Goal: Task Accomplishment & Management: Use online tool/utility

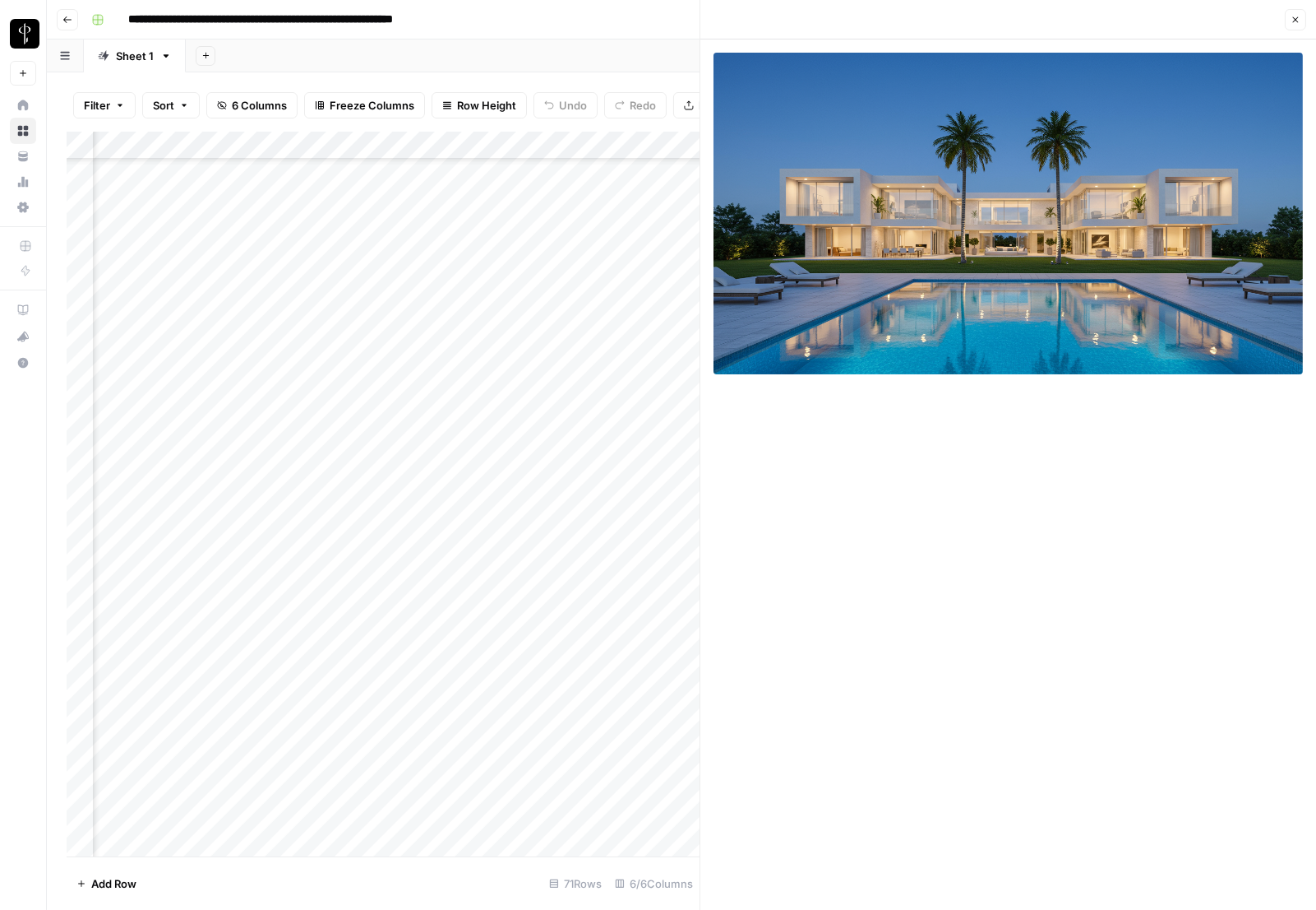
scroll to position [495, 461]
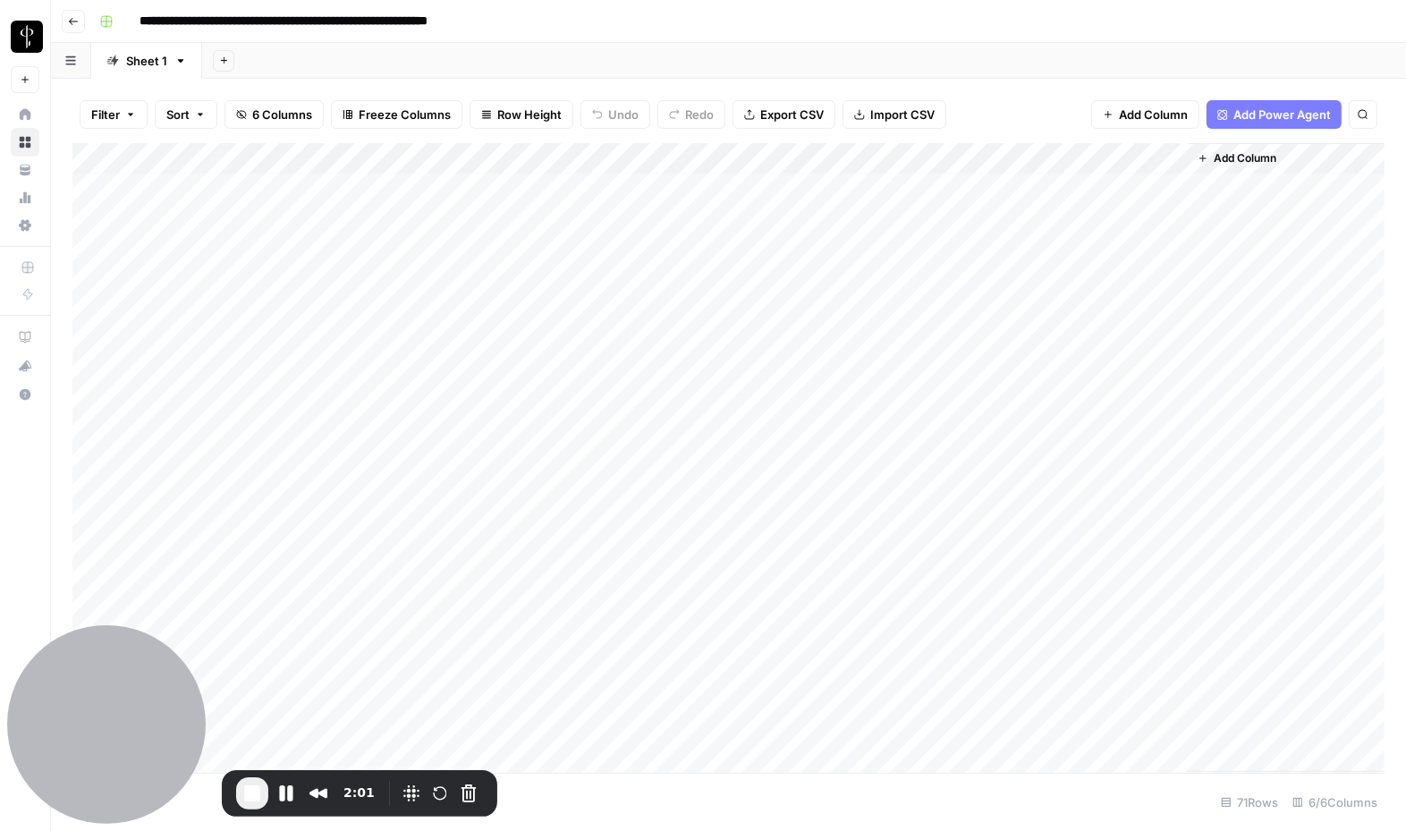
scroll to position [7, 0]
click at [363, 302] on div "Add Column" at bounding box center [728, 458] width 1312 height 630
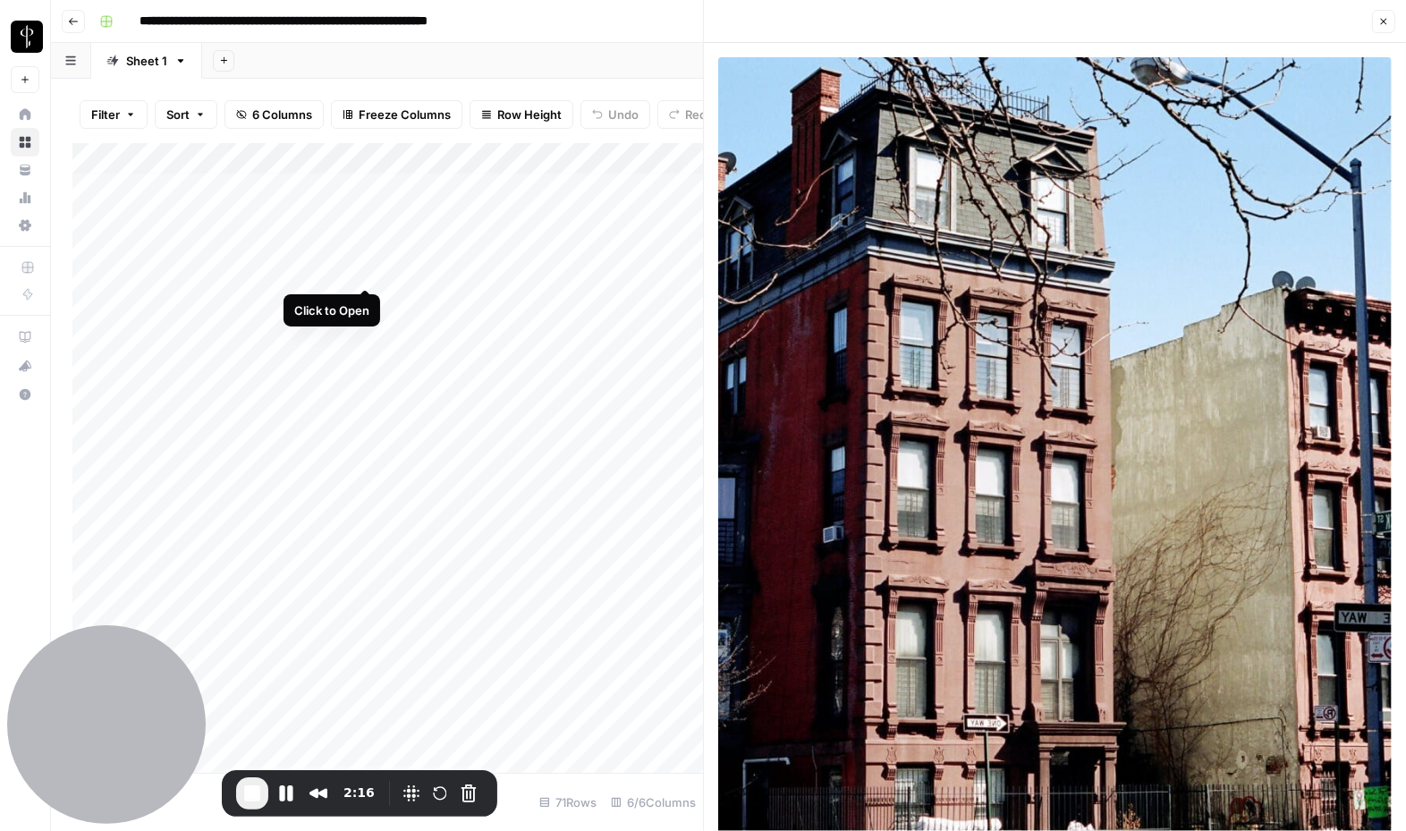
click at [360, 264] on div "Add Column" at bounding box center [387, 458] width 631 height 630
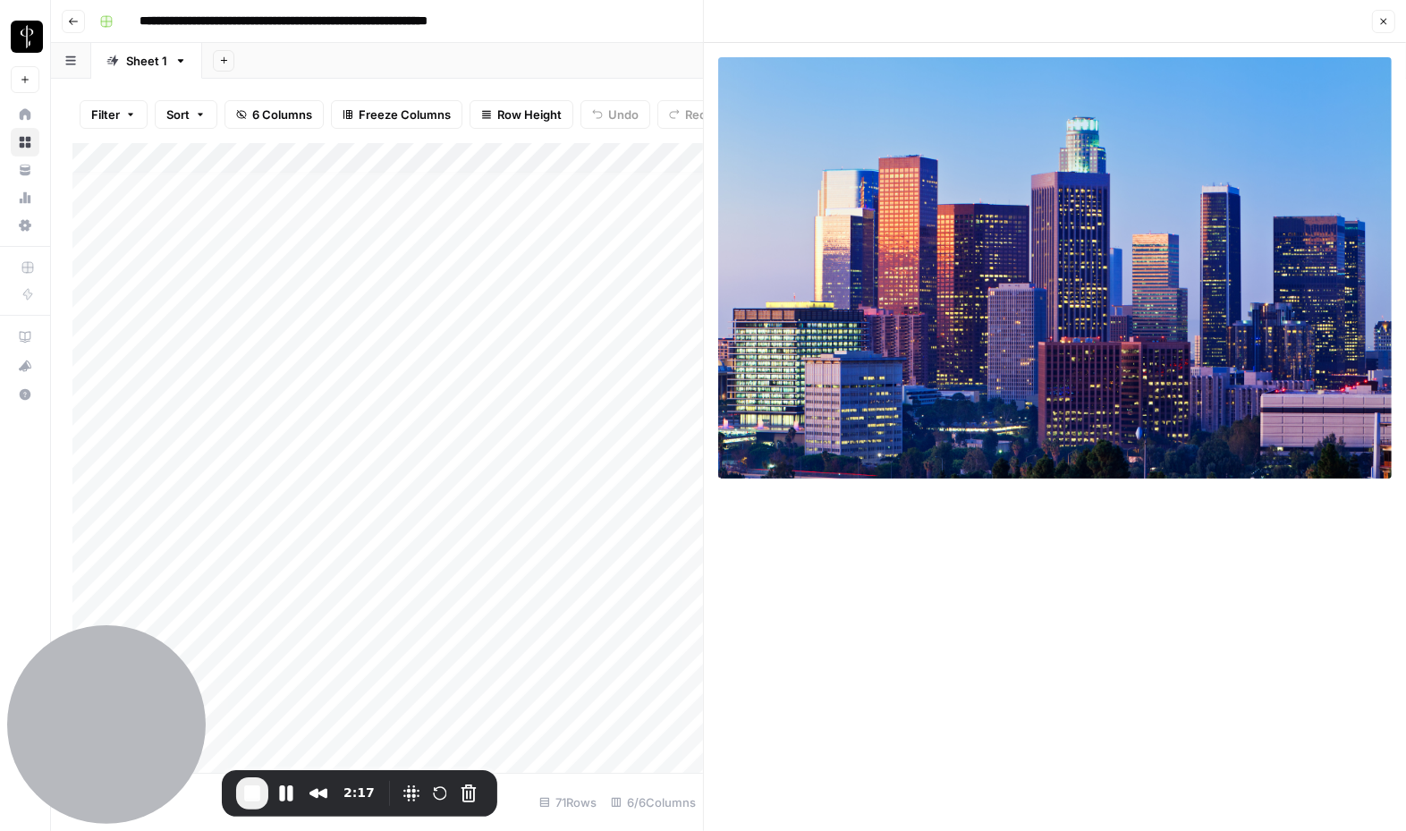
click at [1381, 23] on icon "button" at bounding box center [1384, 21] width 11 height 11
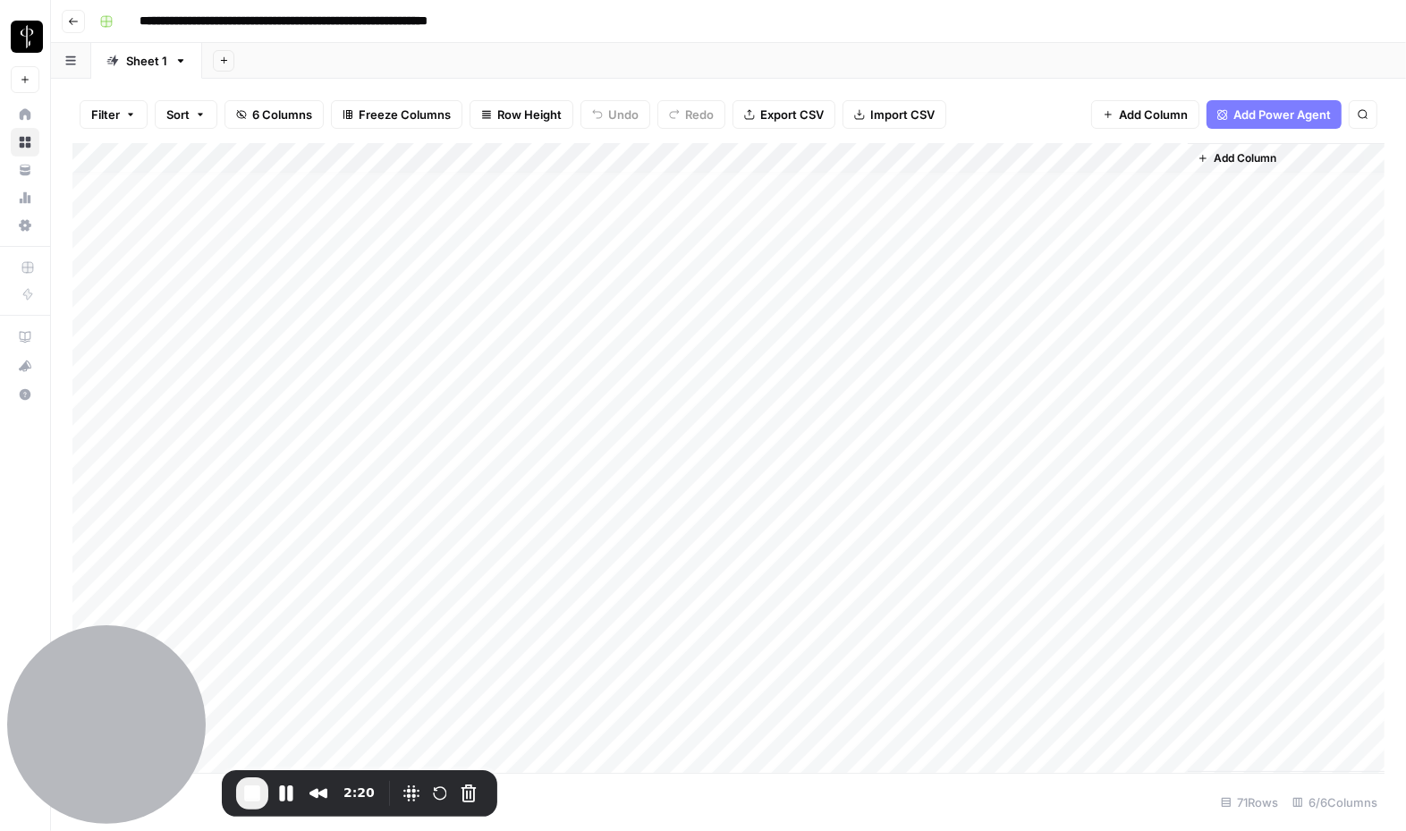
click at [1176, 271] on div "Add Column" at bounding box center [728, 458] width 1312 height 630
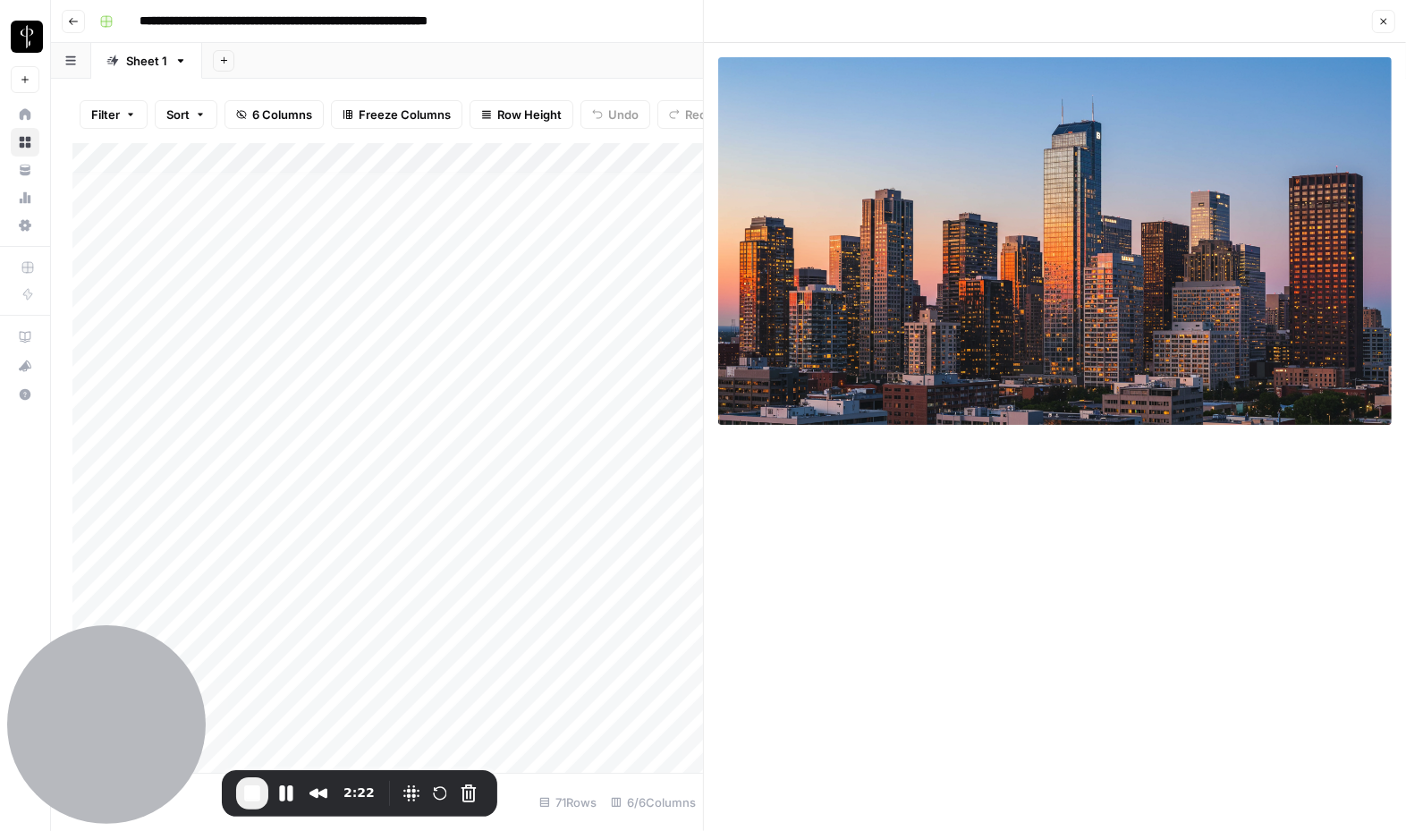
click at [1381, 24] on icon "button" at bounding box center [1384, 22] width 6 height 6
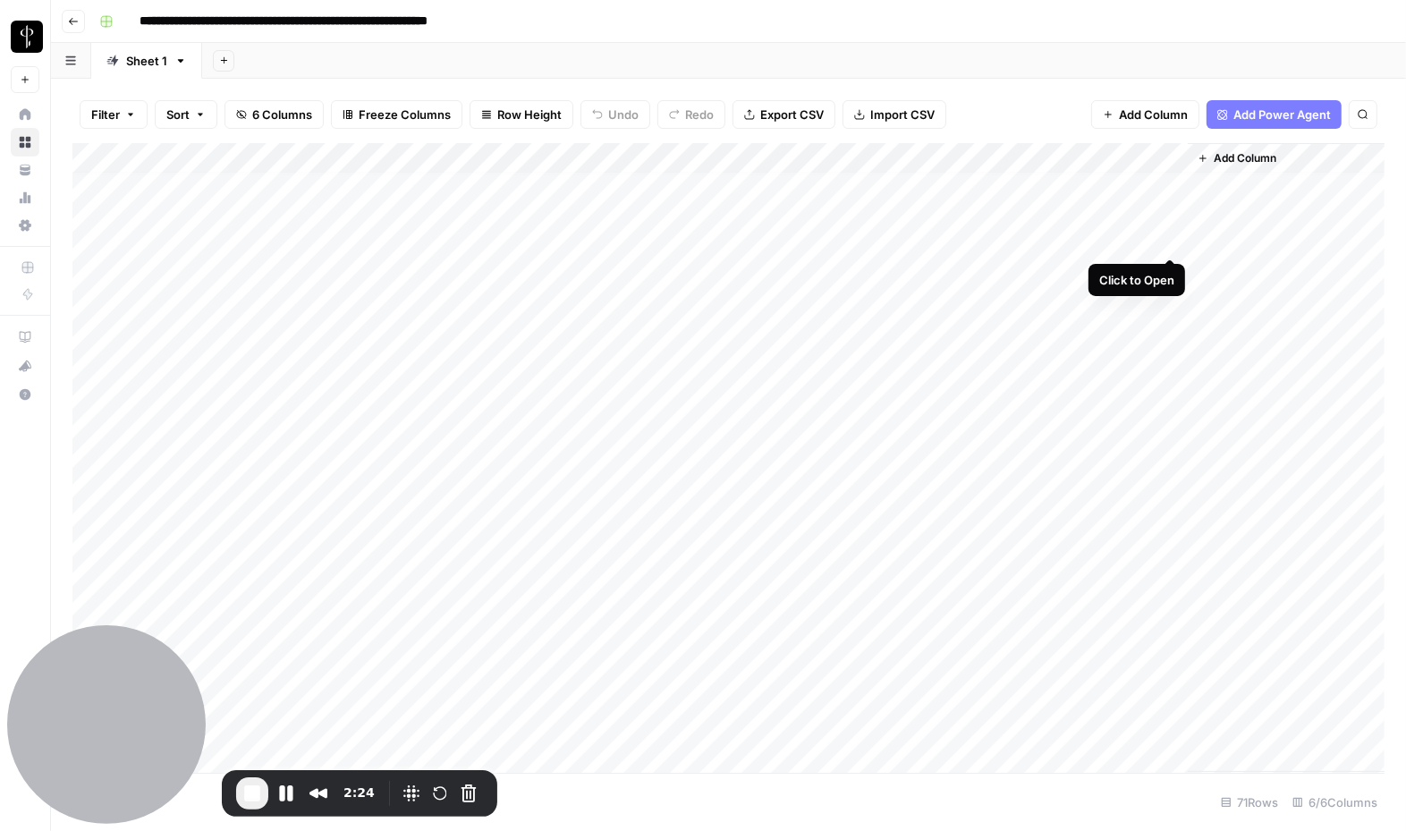
click at [1162, 236] on div "Add Column" at bounding box center [728, 458] width 1312 height 630
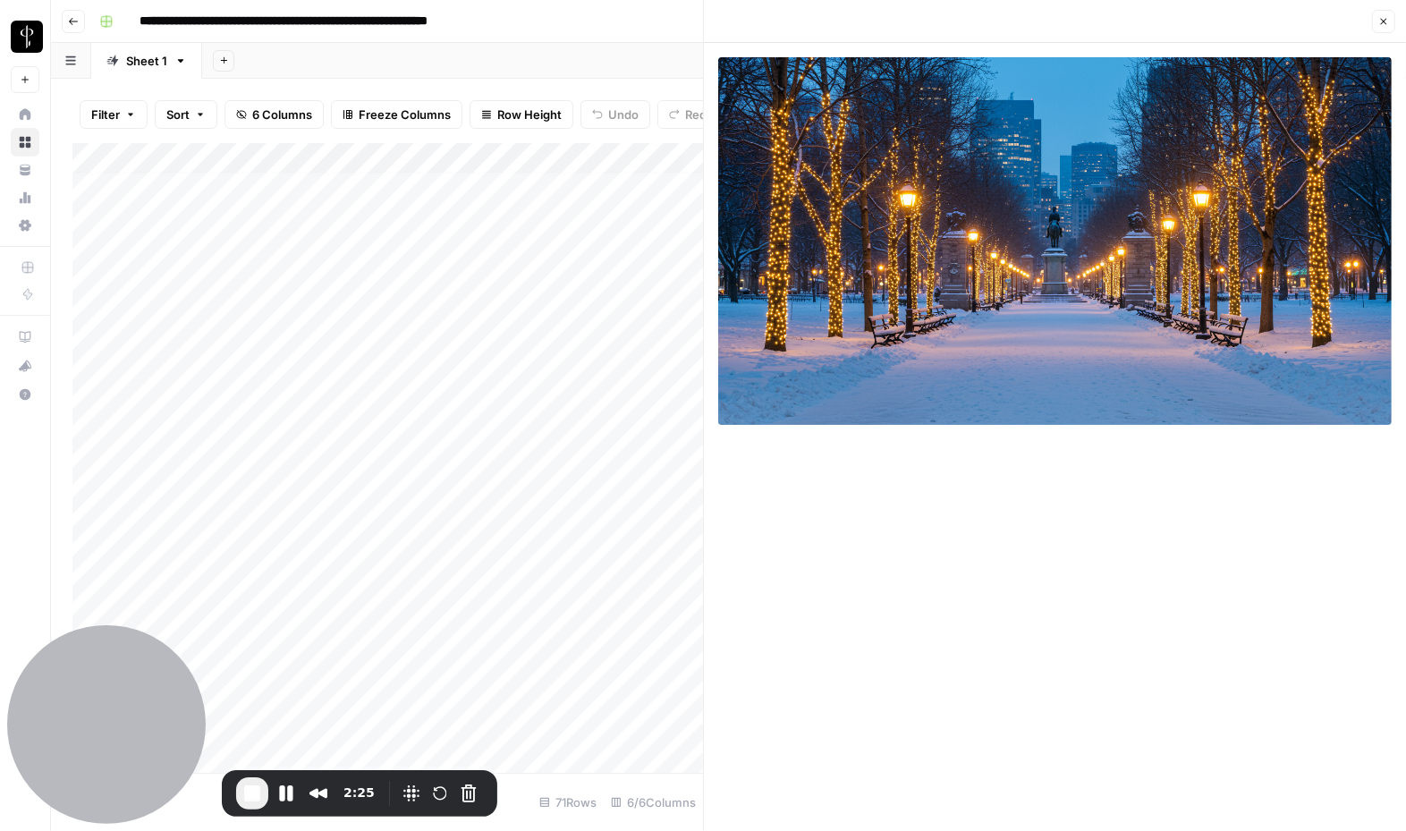
click at [1392, 22] on button "Close" at bounding box center [1383, 21] width 23 height 23
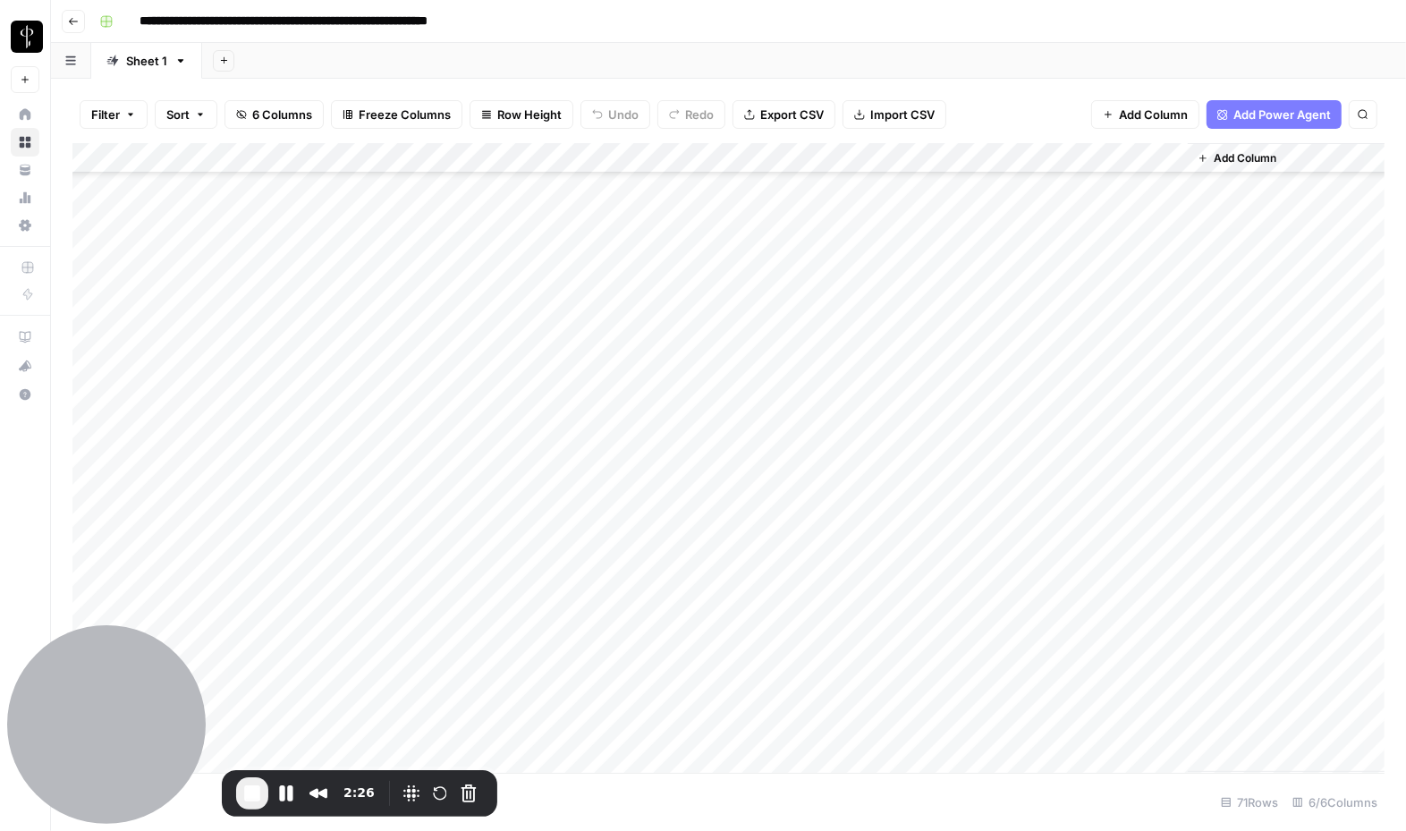
scroll to position [600, 0]
click at [1179, 198] on div "Add Column" at bounding box center [728, 458] width 1312 height 630
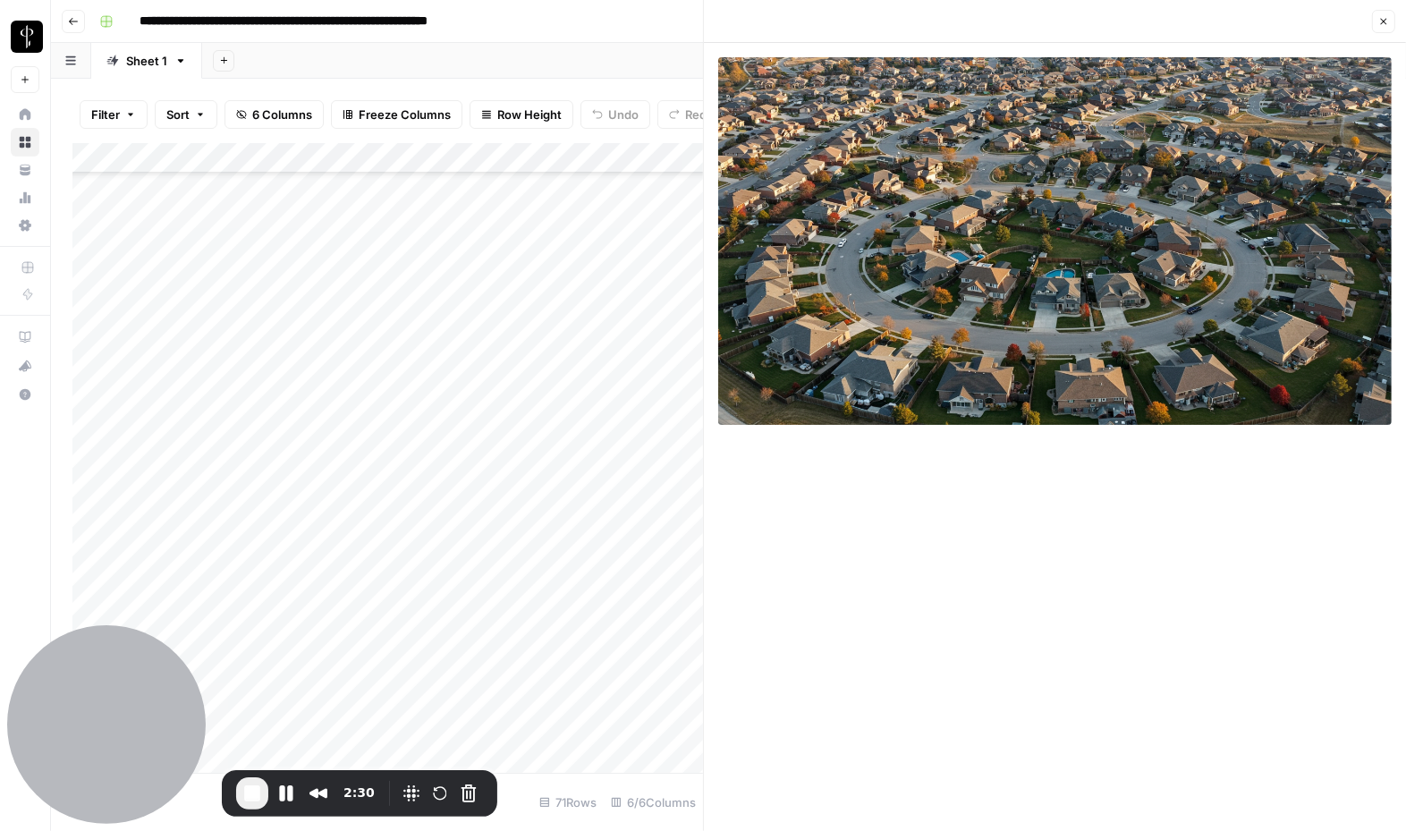
click at [1375, 33] on header "Close" at bounding box center [1055, 21] width 702 height 43
click at [366, 193] on div "Add Column" at bounding box center [387, 458] width 631 height 630
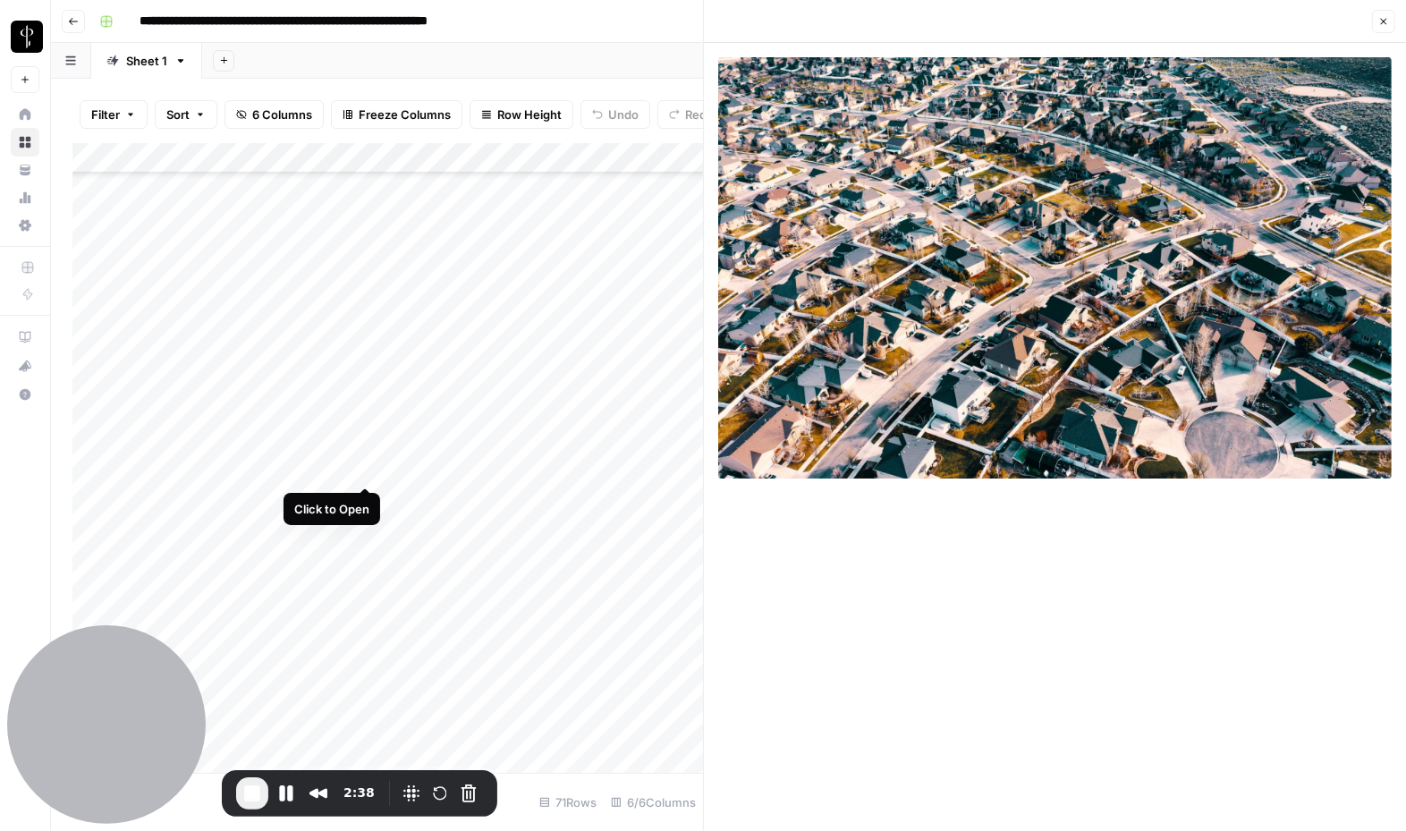
click at [360, 466] on div "Add Column" at bounding box center [387, 458] width 631 height 630
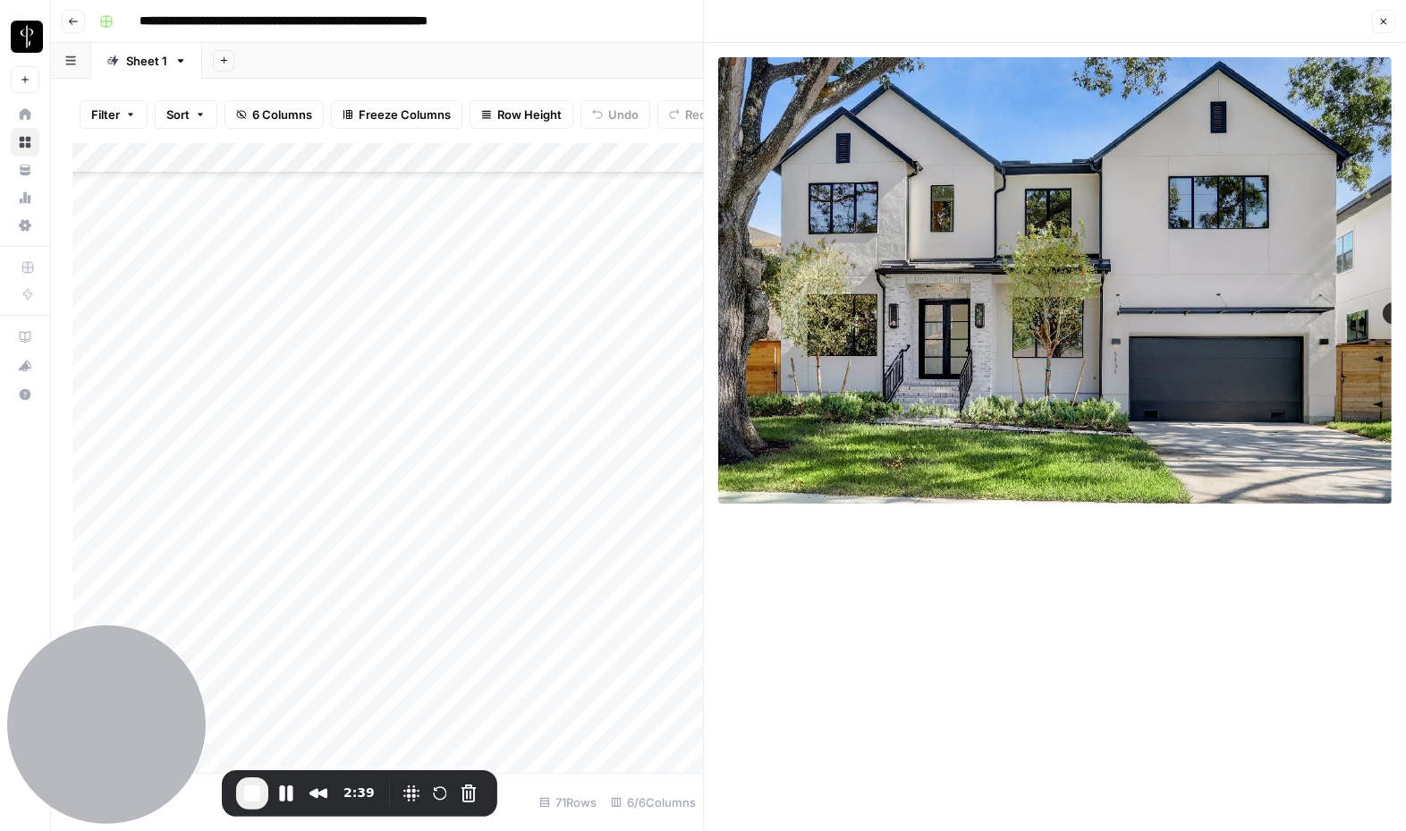
click at [1384, 26] on icon "button" at bounding box center [1384, 21] width 11 height 11
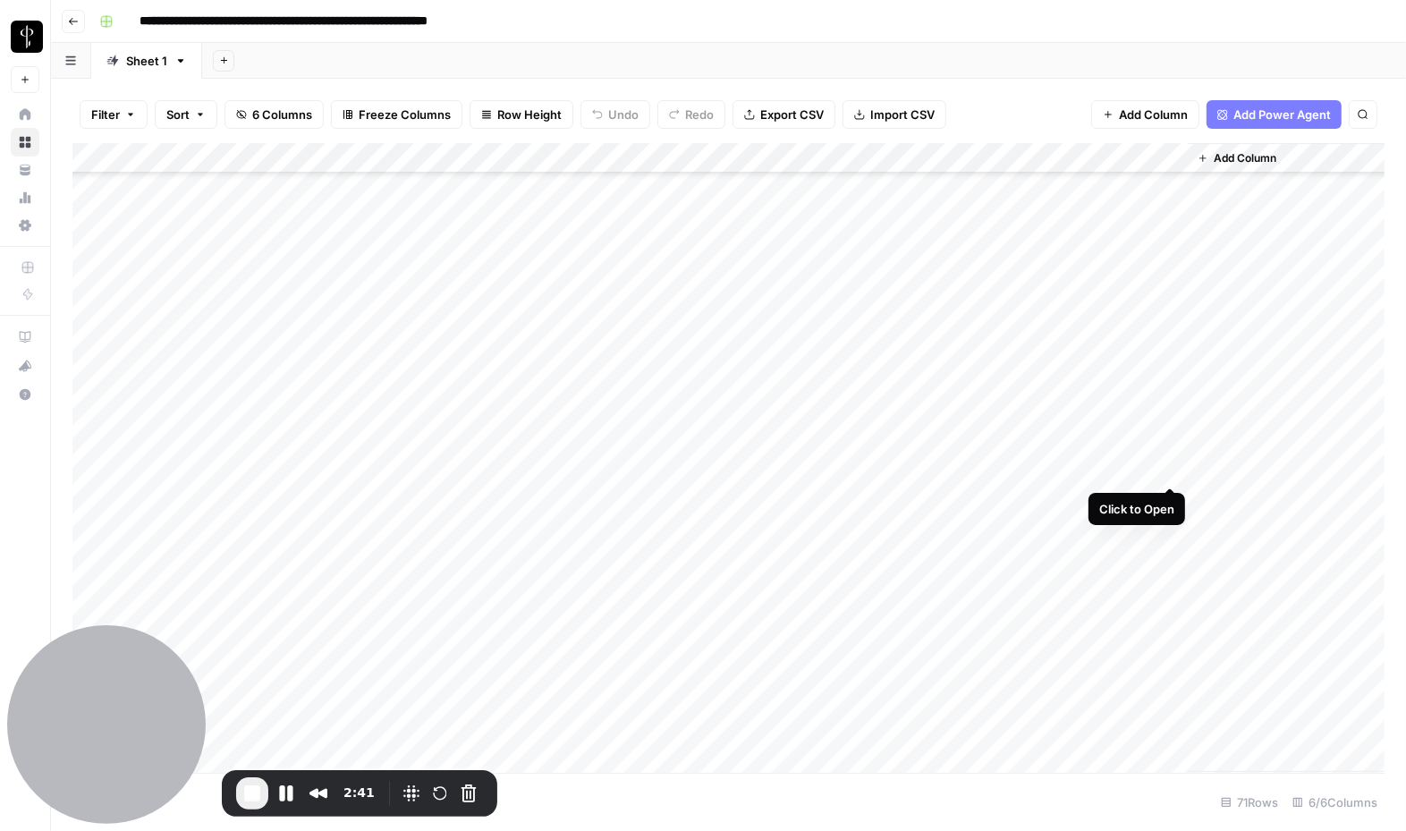
click at [1168, 468] on div "Add Column" at bounding box center [728, 458] width 1312 height 630
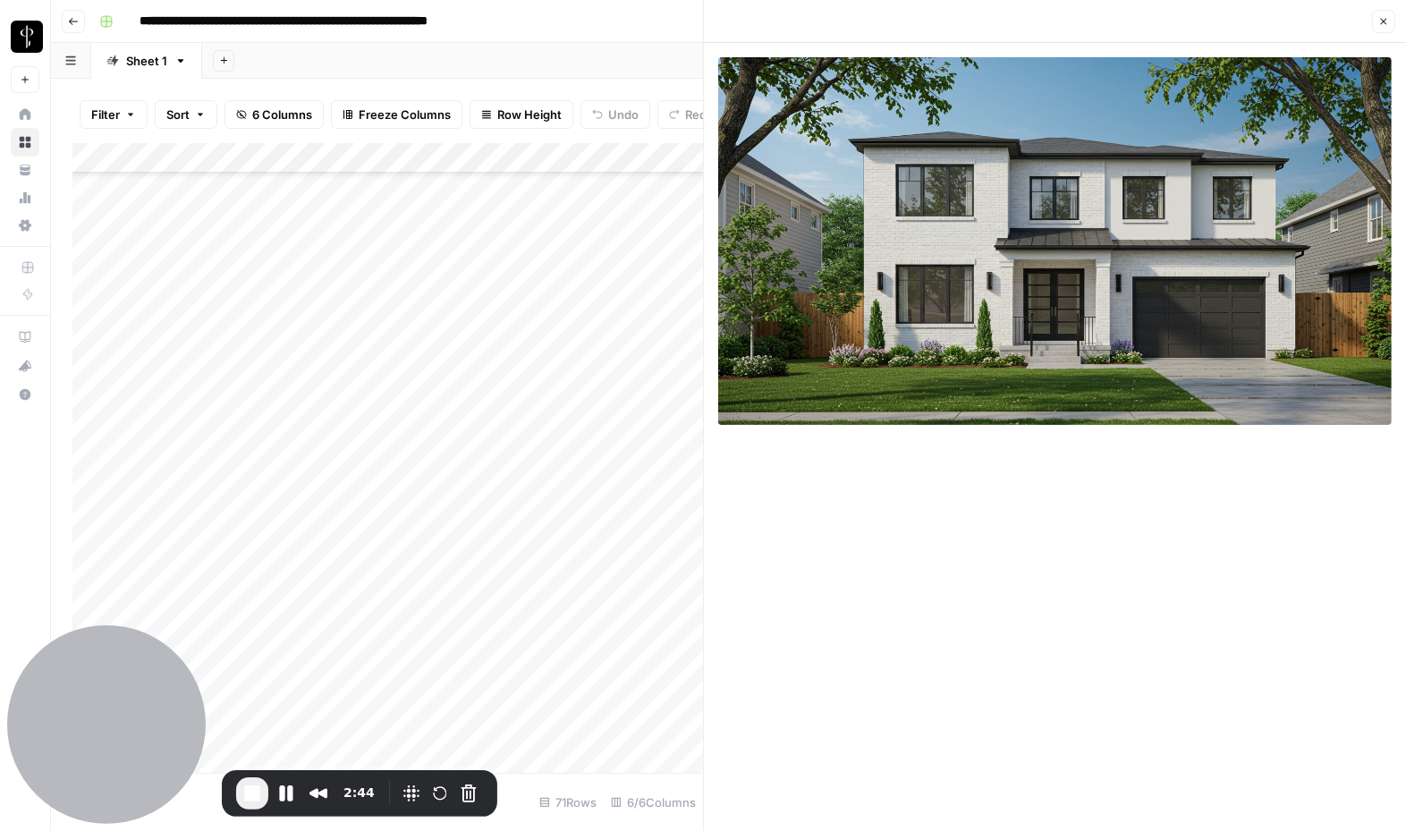
click at [371, 555] on div "Add Column" at bounding box center [387, 458] width 631 height 630
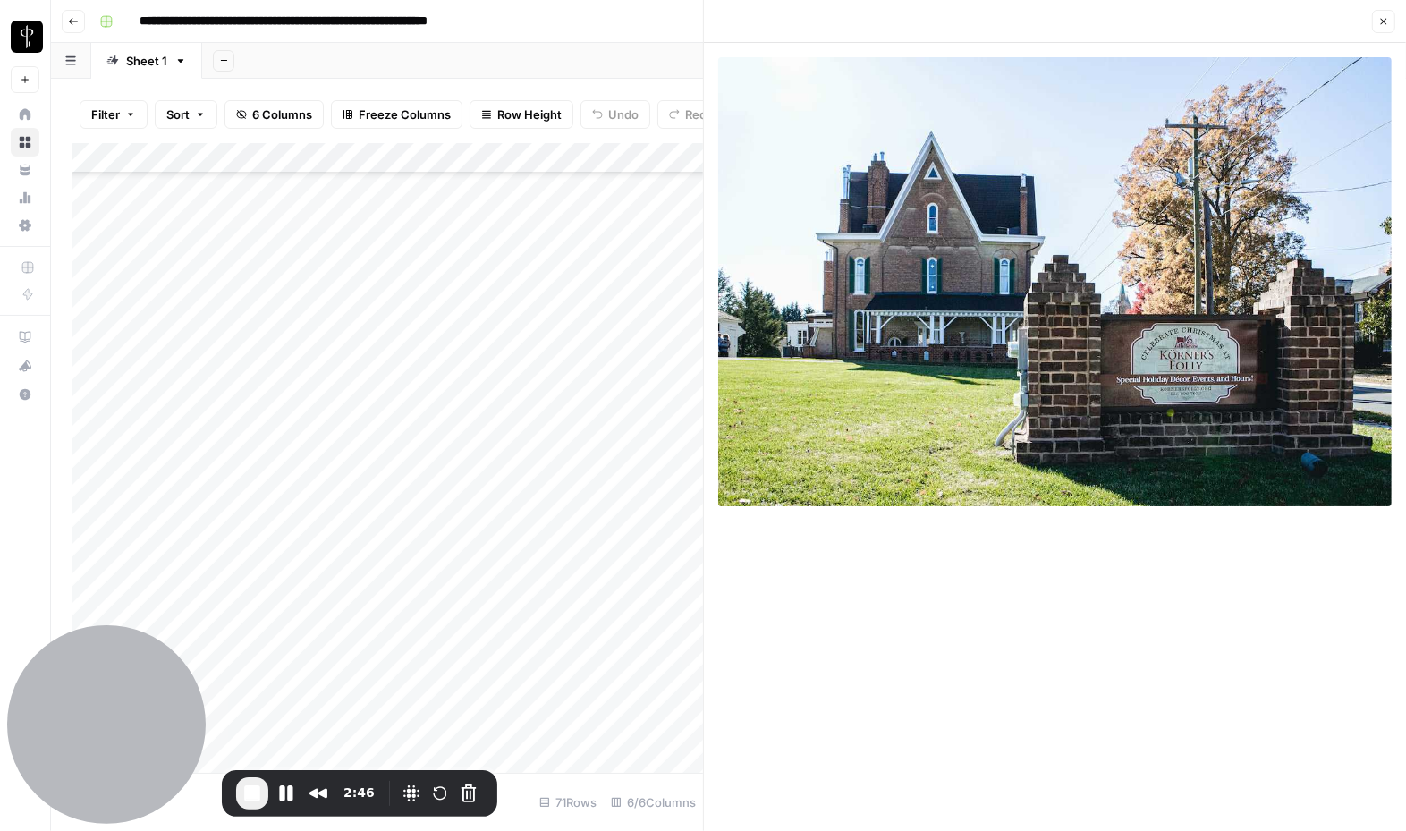
click at [367, 592] on div "Add Column" at bounding box center [387, 458] width 631 height 630
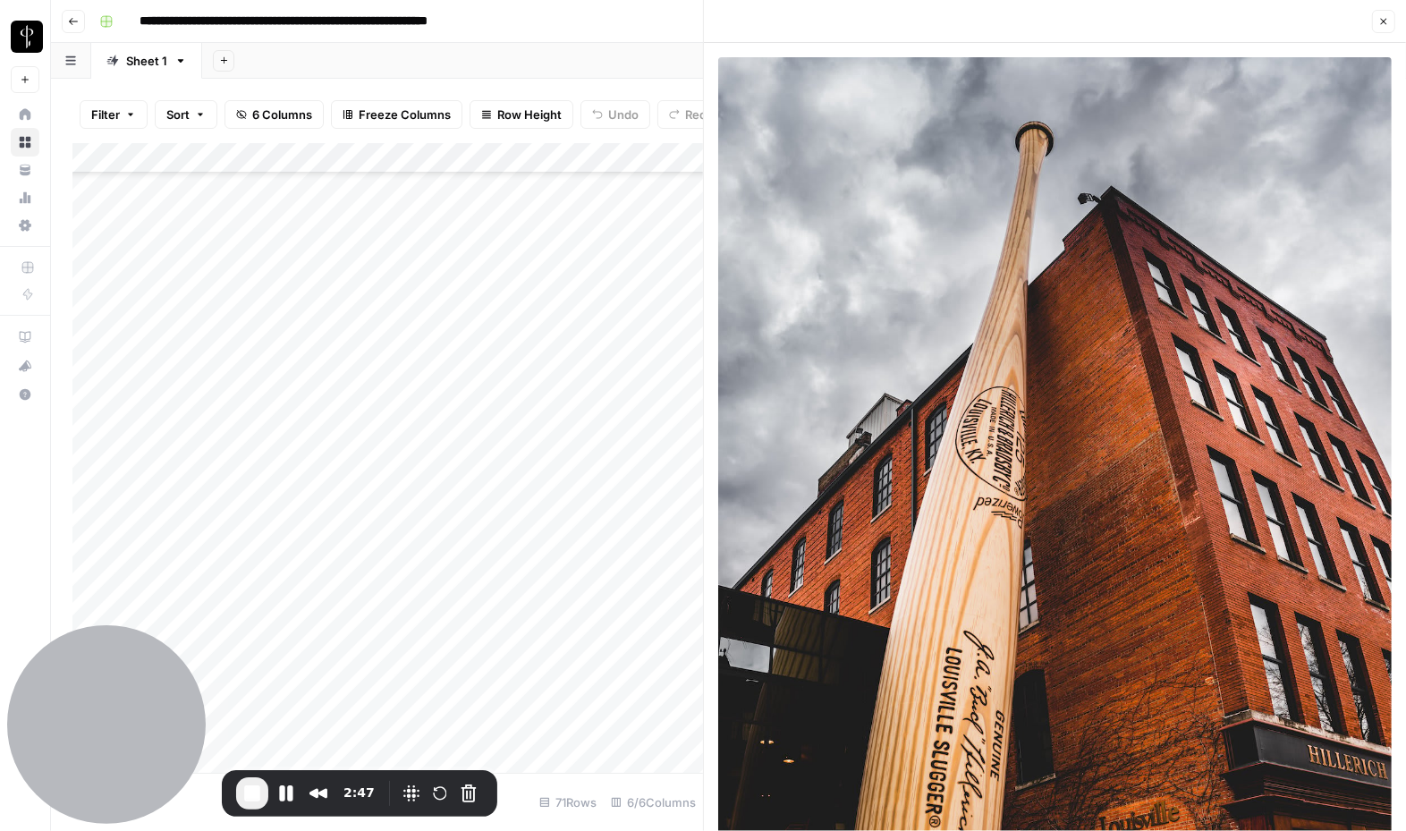
scroll to position [612, 0]
click at [246, 798] on span "End Recording" at bounding box center [252, 793] width 21 height 21
